Goal: Transaction & Acquisition: Purchase product/service

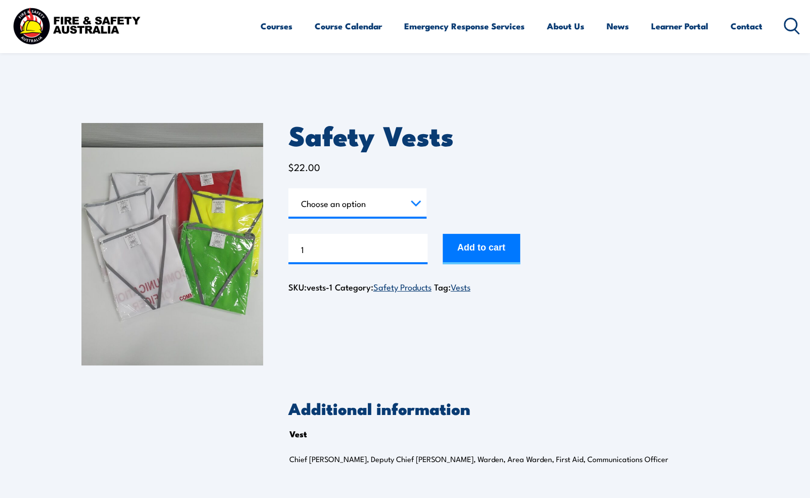
click at [417, 203] on select "Choose an option Chief [PERSON_NAME] Deputy Chief Warden Warden Area Warden Fir…" at bounding box center [357, 203] width 138 height 30
click at [288, 188] on select "Choose an option Chief [PERSON_NAME] Deputy Chief Warden Warden Area Warden Fir…" at bounding box center [357, 203] width 138 height 30
select select "Warden"
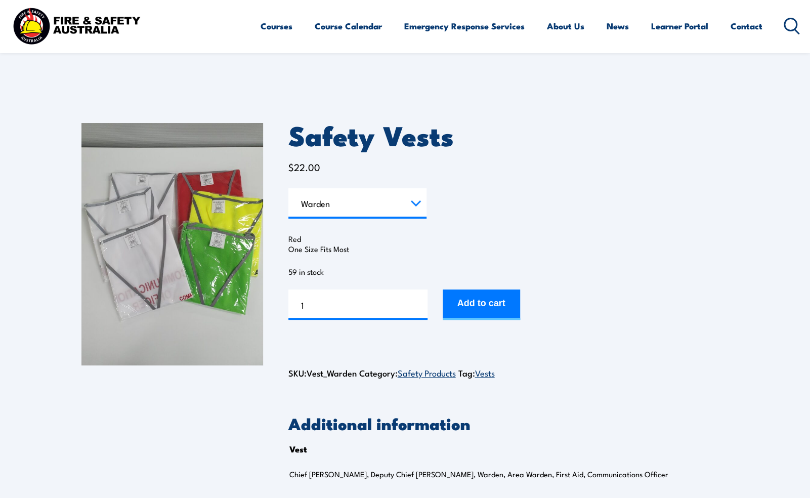
click at [196, 248] on img at bounding box center [172, 244] width 182 height 242
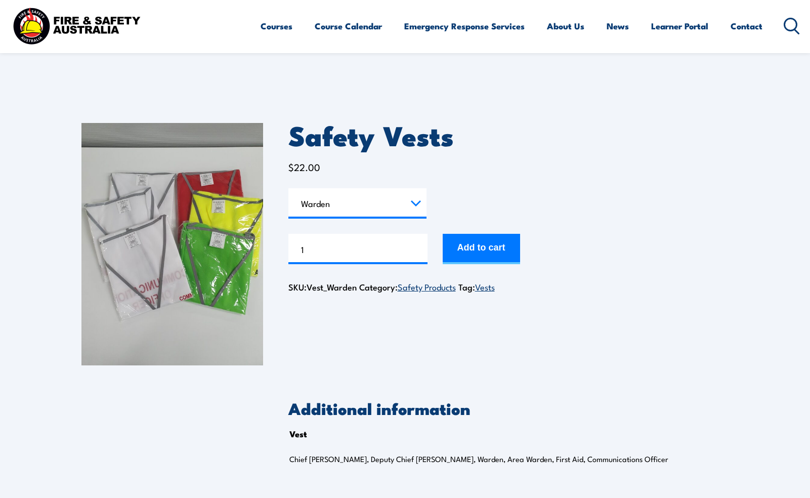
select select "Warden"
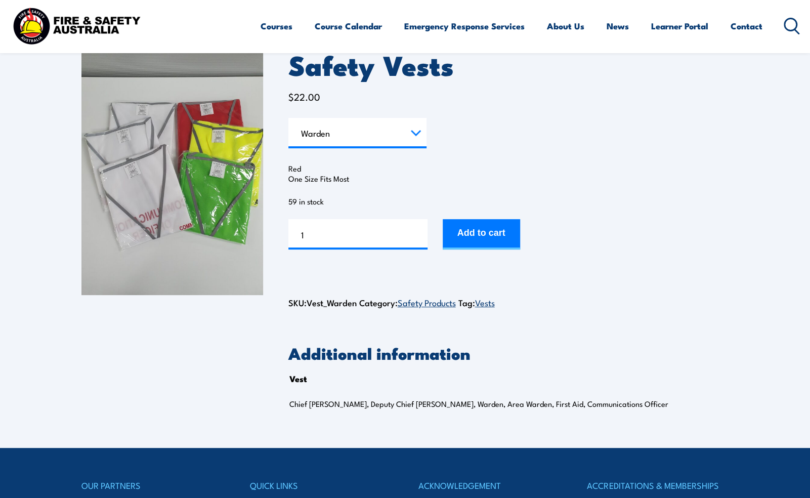
scroll to position [78, 0]
